Goal: Answer question/provide support

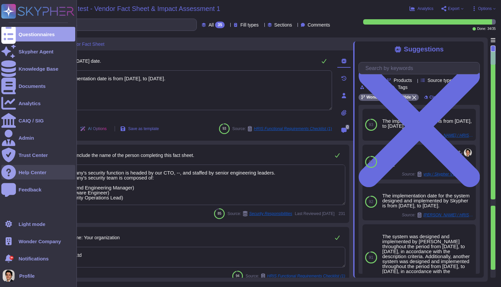
type textarea "The implementation date is from [DATE], to [DATE]."
type textarea "XXX Company's security function is headed by our CTO, --, and staffed by senior…"
type textarea "FundApps Ltd"
type textarea "We use NodeJS with Express."
type textarea "The AI system, represented by Adobe Sensei, serves as the overarching brand for…"
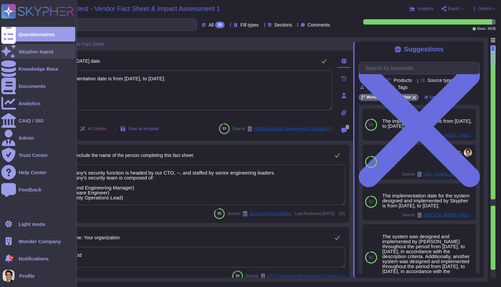
click at [22, 56] on div "Skypher Agent" at bounding box center [38, 51] width 74 height 15
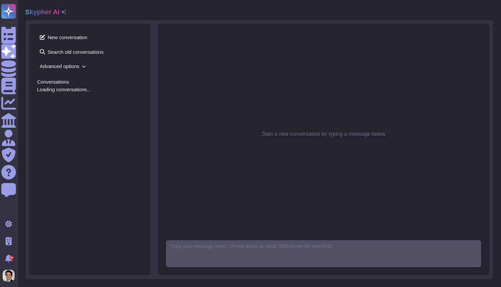
click at [77, 66] on span "Advanced options" at bounding box center [89, 66] width 105 height 10
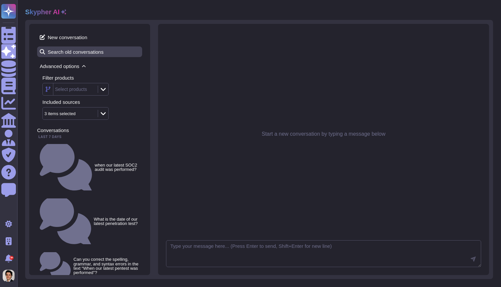
click at [88, 51] on span "Search old conversations" at bounding box center [89, 51] width 105 height 11
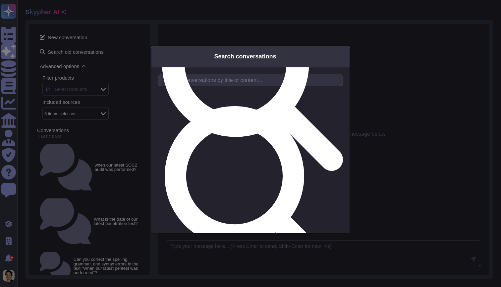
click at [334, 62] on button at bounding box center [338, 56] width 11 height 11
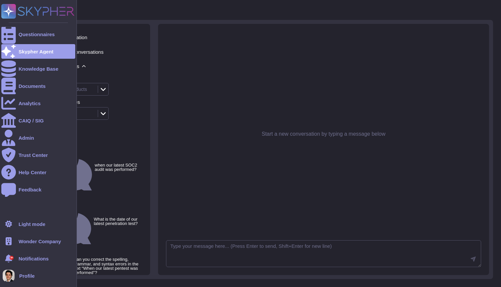
click at [38, 240] on span "Wonder Company" at bounding box center [40, 241] width 42 height 5
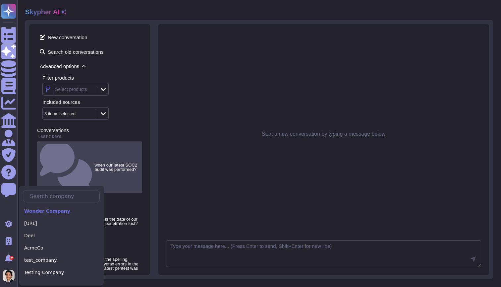
click at [133, 163] on small "when our latest SOC2 audit was performed?" at bounding box center [117, 167] width 45 height 9
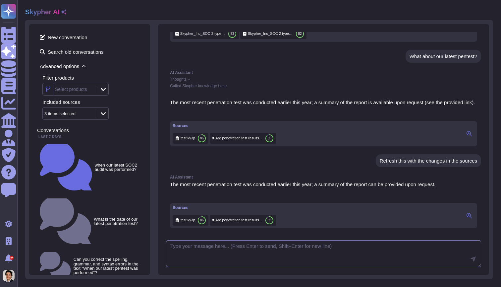
scroll to position [108, 0]
click at [191, 136] on span "test ky3p" at bounding box center [188, 138] width 15 height 5
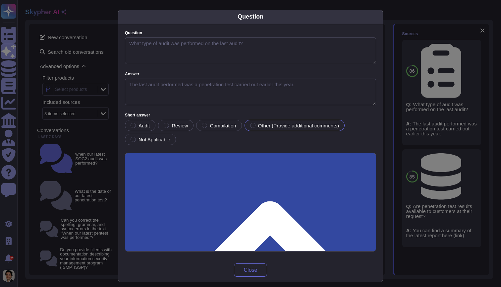
type textarea "What type of audit was performed on the last audit?"
type textarea "The last audit performed was a penetration test carried out earlier this year."
click at [384, 60] on div "Question Question What type of audit was performed on the last audit? Answer Th…" at bounding box center [250, 143] width 501 height 287
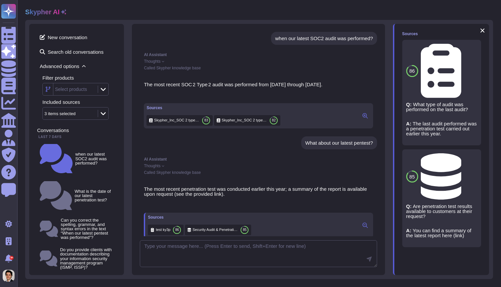
scroll to position [0, 0]
click at [184, 123] on span "Skypher_Inc_SOC 2 type 2 .pdf" at bounding box center [176, 120] width 45 height 5
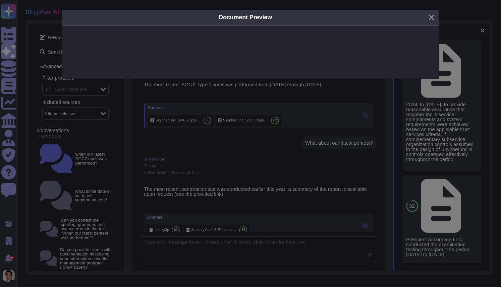
click at [432, 20] on button "Close" at bounding box center [432, 17] width 10 height 10
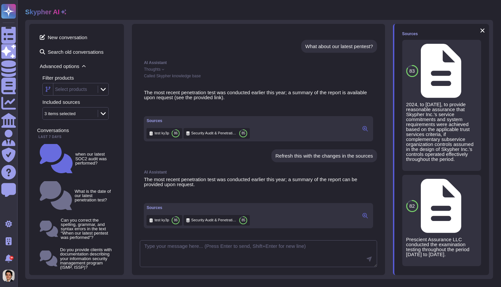
scroll to position [105, 0]
click at [212, 136] on span "Security Audit & Penetration test" at bounding box center [214, 133] width 46 height 5
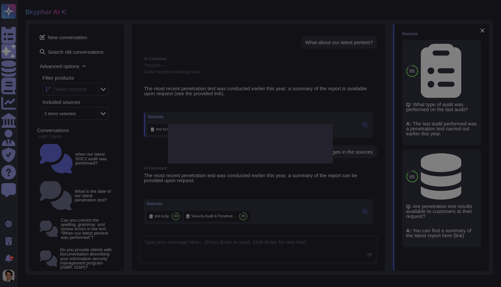
type textarea "Are penetration test results available to customers at their request?"
type textarea "You can find a summary of the latest report here (link)"
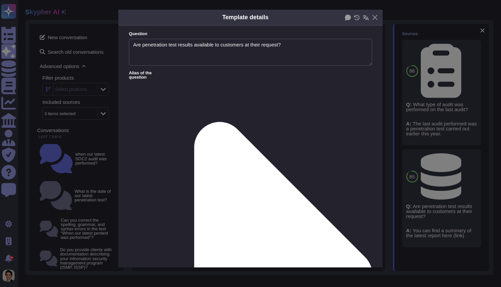
type textarea "Are penetration test results available to customers at their request?"
type textarea "You can find a summary of the latest report here (link)"
click at [376, 17] on button "Close" at bounding box center [375, 17] width 10 height 10
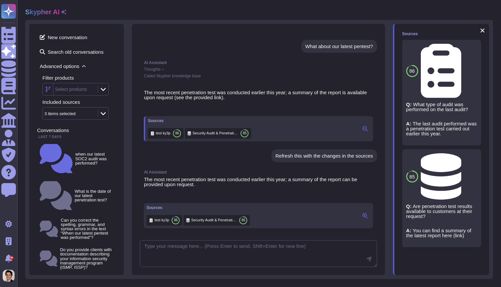
scroll to position [113, 0]
click at [166, 67] on div "Thoughts" at bounding box center [258, 69] width 229 height 4
click at [169, 74] on span "Called Skypher knowledge base" at bounding box center [172, 76] width 57 height 5
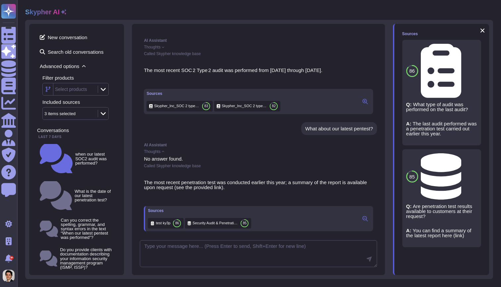
scroll to position [8, 0]
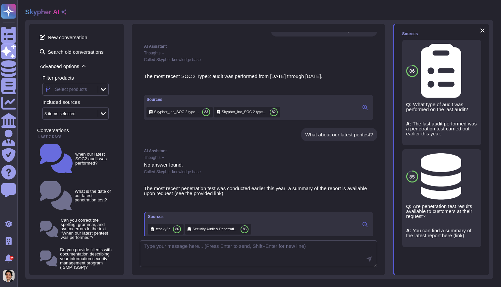
click at [165, 53] on icon at bounding box center [163, 52] width 2 height 1
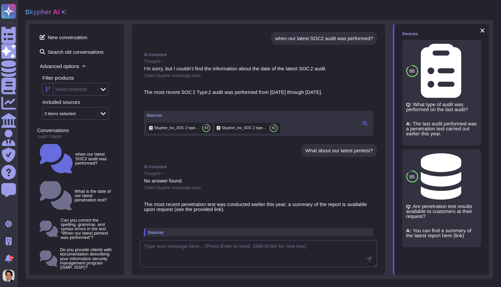
scroll to position [0, 0]
drag, startPoint x: 143, startPoint y: 68, endPoint x: 338, endPoint y: 70, distance: 194.7
click at [338, 70] on div "AI Assistant Thoughts I’m sorry, but I couldn’t find the information about the …" at bounding box center [258, 65] width 237 height 33
drag, startPoint x: 184, startPoint y: 188, endPoint x: 135, endPoint y: 182, distance: 49.4
click at [135, 182] on div "when our latest SOC2 audit was performed? AI Assistant Thoughts I’m sorry, but …" at bounding box center [258, 149] width 253 height 251
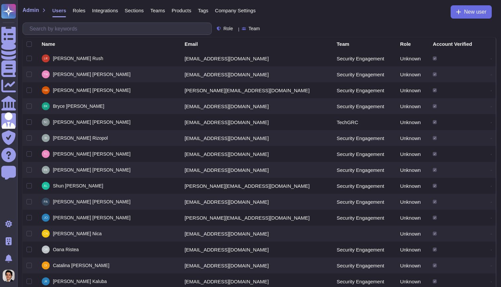
click at [252, 9] on span "Company Settings" at bounding box center [235, 10] width 41 height 5
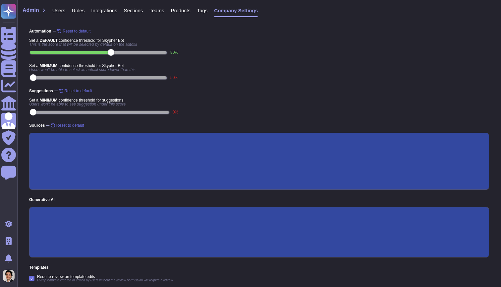
click at [75, 12] on span "Roles" at bounding box center [78, 10] width 13 height 5
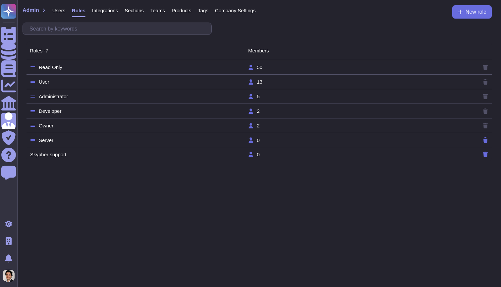
click at [72, 99] on tr "Administrator 5" at bounding box center [260, 96] width 466 height 15
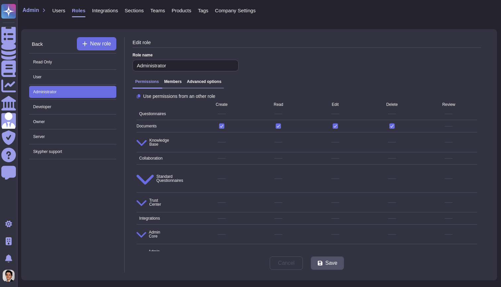
click at [201, 84] on h3 "Advanced options" at bounding box center [204, 81] width 34 height 5
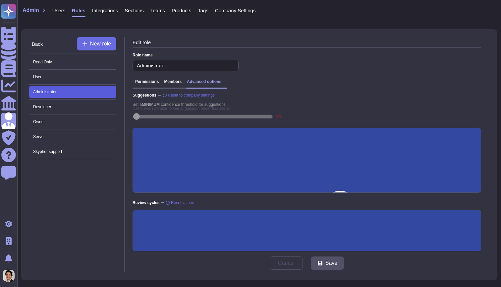
scroll to position [134, 0]
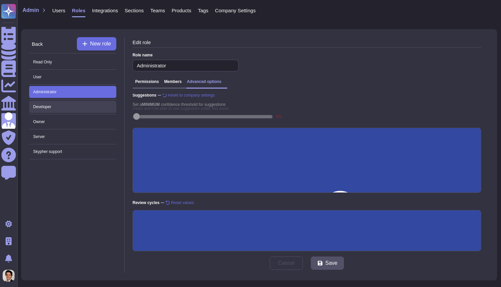
click at [61, 110] on span "Developer" at bounding box center [72, 107] width 87 height 12
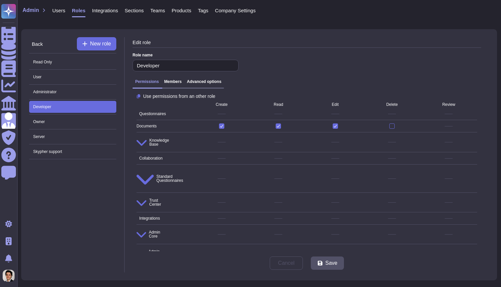
click at [207, 88] on div at bounding box center [179, 88] width 92 height 1
click at [212, 82] on h3 "Advanced options" at bounding box center [204, 81] width 34 height 5
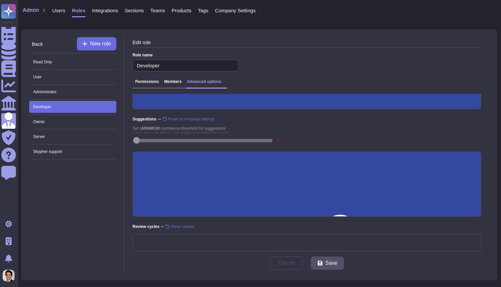
scroll to position [110, 0]
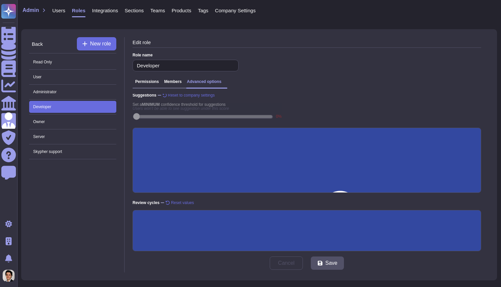
scroll to position [134, 0]
click at [87, 122] on span "Owner" at bounding box center [72, 122] width 87 height 12
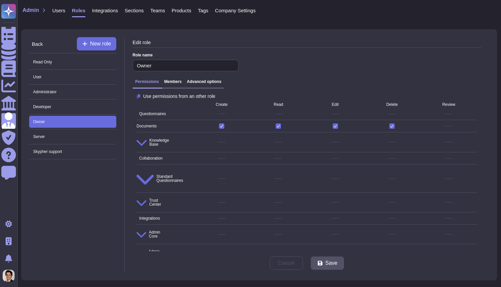
click at [215, 86] on div "Permissions Members Advanced options" at bounding box center [179, 83] width 92 height 9
click at [218, 83] on h3 "Advanced options" at bounding box center [204, 81] width 34 height 5
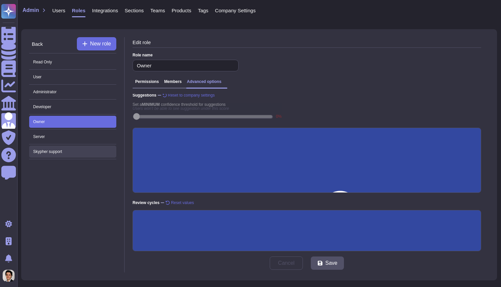
scroll to position [134, 0]
click at [83, 152] on span "Skypher support" at bounding box center [72, 152] width 87 height 12
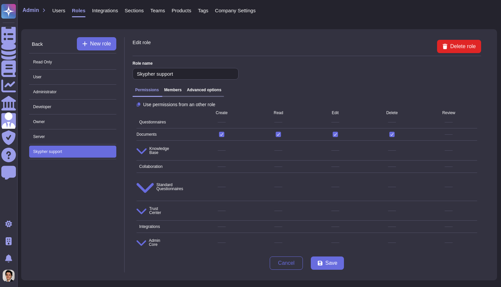
click at [209, 90] on h3 "Advanced options" at bounding box center [204, 90] width 34 height 5
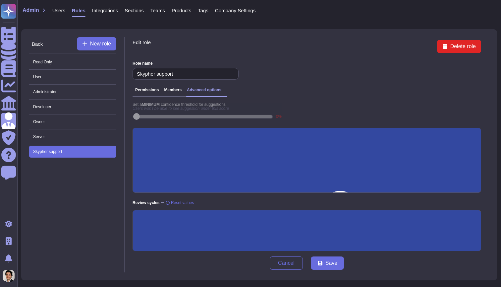
scroll to position [142, 0]
click at [86, 74] on span "User" at bounding box center [72, 77] width 87 height 12
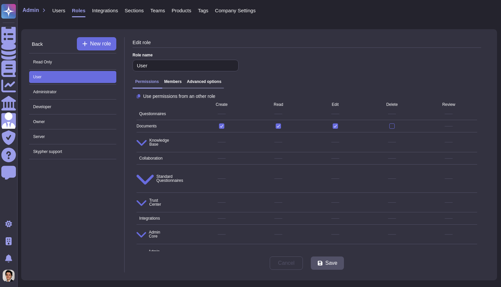
click at [212, 86] on div "Permissions Members Advanced options" at bounding box center [179, 83] width 92 height 9
click at [213, 81] on h3 "Advanced options" at bounding box center [204, 81] width 34 height 5
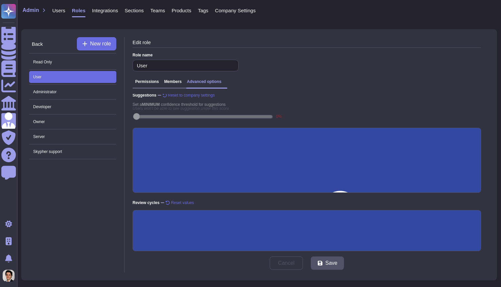
scroll to position [134, 0]
click at [95, 92] on span "Administrator" at bounding box center [72, 92] width 87 height 12
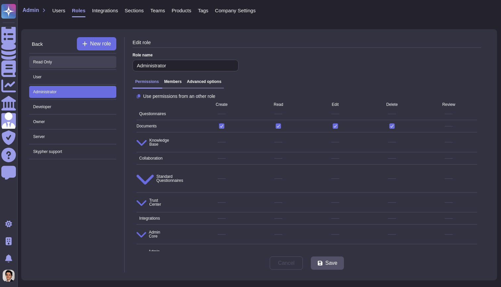
click at [96, 67] on span "Read Only" at bounding box center [72, 62] width 87 height 12
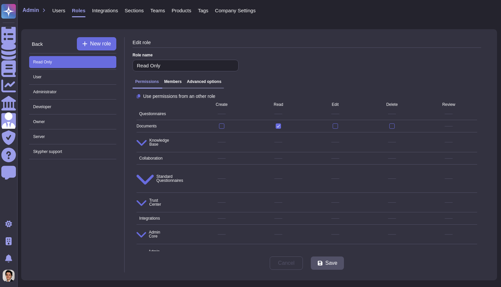
click at [215, 81] on h3 "Advanced options" at bounding box center [204, 81] width 34 height 5
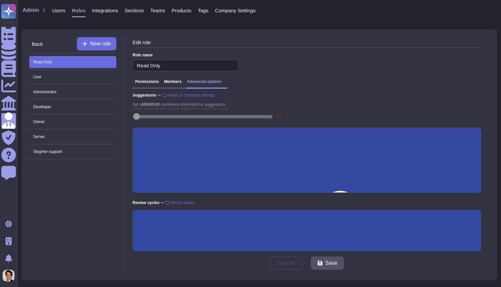
scroll to position [134, 0]
click at [93, 153] on span "Skypher support" at bounding box center [72, 152] width 87 height 12
type input "Skypher support"
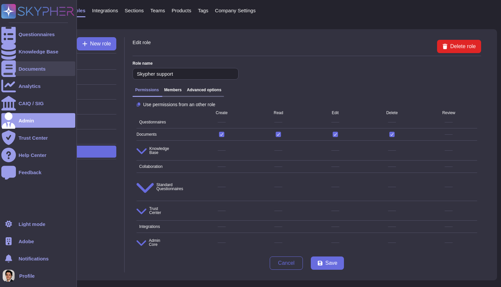
click at [12, 65] on div at bounding box center [8, 68] width 15 height 15
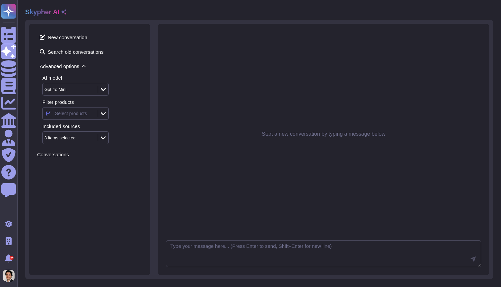
click at [63, 13] on icon at bounding box center [63, 11] width 5 height 5
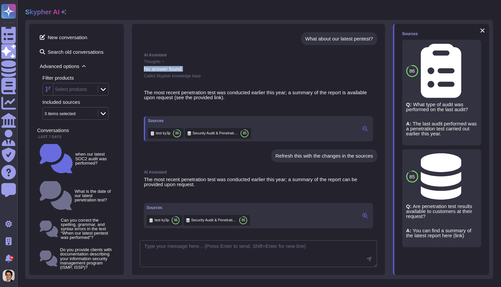
scroll to position [128, 0]
